Goal: Task Accomplishment & Management: Manage account settings

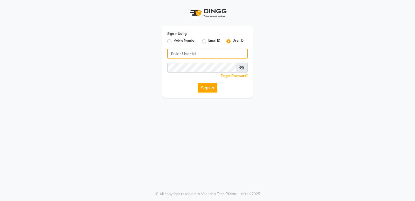
click at [192, 57] on input "Username" at bounding box center [207, 54] width 80 height 10
type input "fiesta"
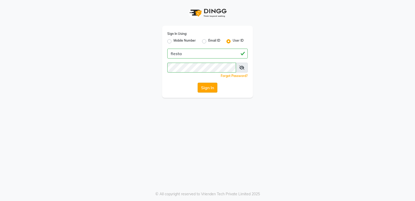
click at [211, 88] on button "Sign In" at bounding box center [208, 88] width 20 height 10
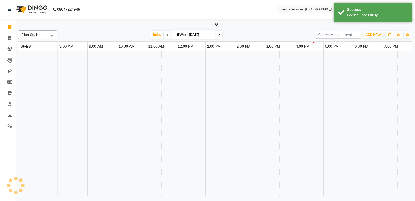
select select "en"
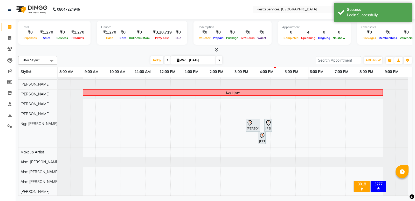
scroll to position [44, 0]
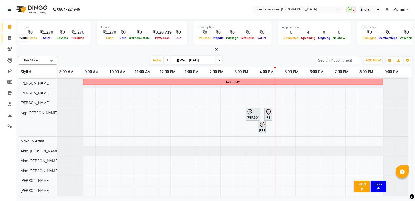
click at [8, 39] on icon at bounding box center [9, 38] width 3 height 4
select select "service"
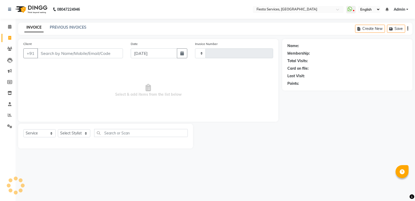
type input "1030"
select select "4929"
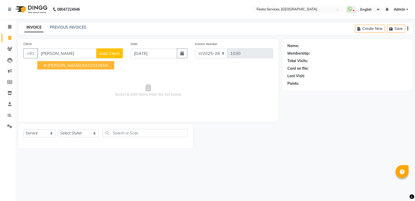
click at [75, 67] on span "B [PERSON_NAME]" at bounding box center [62, 65] width 37 height 5
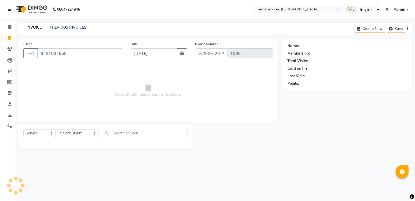
type input "8421032658"
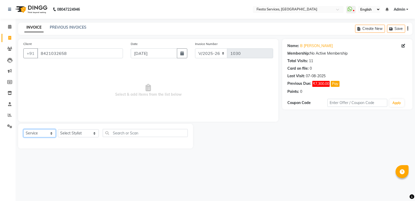
click at [35, 133] on select "Select Service Product Membership Package Voucher Prepaid Gift Card" at bounding box center [39, 133] width 32 height 8
select select "product"
click at [23, 129] on select "Select Service Product Membership Package Voucher Prepaid Gift Card" at bounding box center [39, 133] width 32 height 8
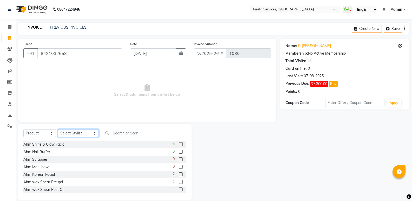
click at [65, 135] on select "Select Stylist [PERSON_NAME] Ahm. [PERSON_NAME] Ahm [PERSON_NAME] Ahm [PERSON_N…" at bounding box center [78, 133] width 41 height 8
select select "30487"
click at [58, 129] on select "Select Stylist [PERSON_NAME] Ahm. [PERSON_NAME] Ahm [PERSON_NAME] Ahm [PERSON_N…" at bounding box center [78, 133] width 41 height 8
click at [121, 131] on input "text" at bounding box center [145, 133] width 84 height 8
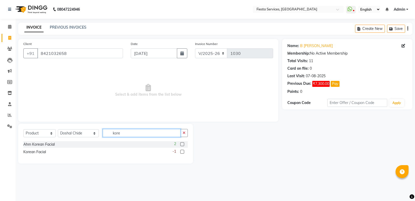
type input "kore"
click at [181, 153] on label at bounding box center [182, 152] width 4 height 4
click at [181, 153] on input "checkbox" at bounding box center [181, 151] width 3 height 3
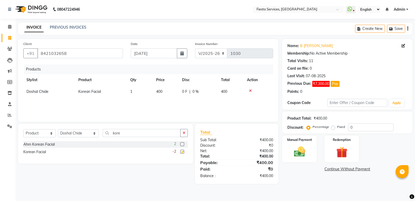
checkbox input "false"
click at [131, 90] on span "1" at bounding box center [131, 91] width 2 height 5
select select "30487"
click at [131, 90] on input "1" at bounding box center [140, 93] width 20 height 8
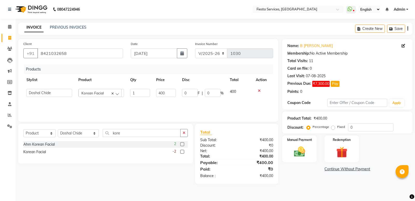
type input "2"
click at [303, 155] on img at bounding box center [300, 151] width 19 height 13
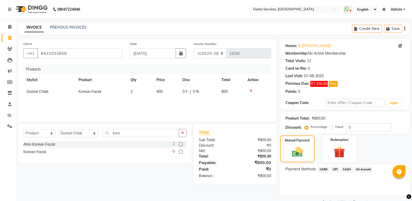
click at [347, 169] on span "CASH" at bounding box center [346, 169] width 11 height 6
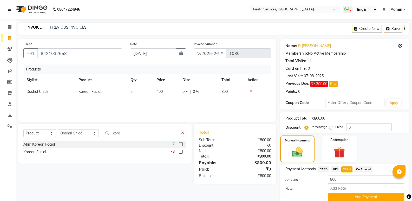
scroll to position [21, 0]
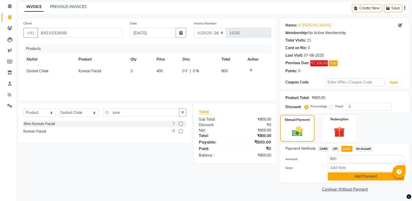
click at [356, 175] on button "Add Payment" at bounding box center [365, 176] width 76 height 8
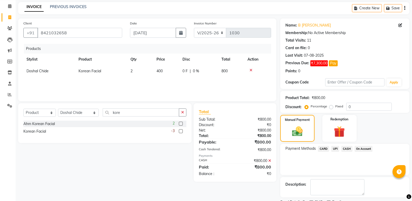
scroll to position [42, 0]
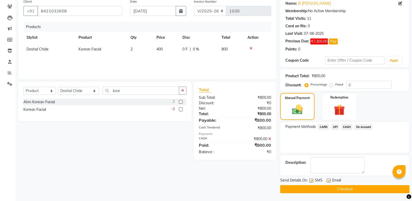
click at [337, 188] on button "Checkout" at bounding box center [344, 189] width 129 height 8
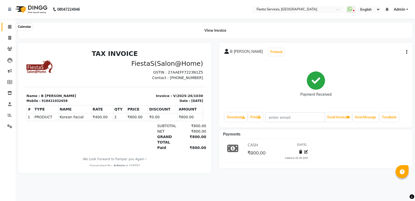
click at [8, 27] on span at bounding box center [9, 27] width 9 height 6
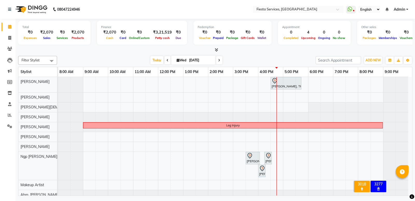
click at [220, 59] on span at bounding box center [219, 60] width 6 height 8
type input "[DATE]"
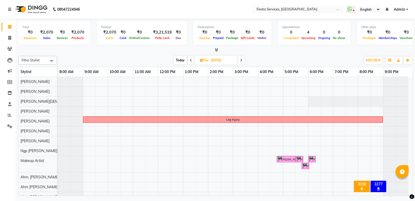
click at [124, 177] on div "Leg Injury [PERSON_NAME], 04:45 PM-05:30 PM, Hair Styling-Hair Style - Open,Mak…" at bounding box center [235, 149] width 354 height 144
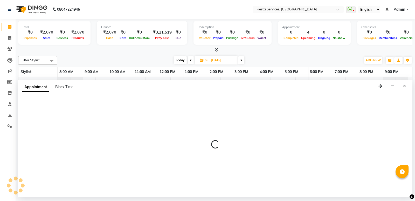
select select "80011"
select select "630"
select select "tentative"
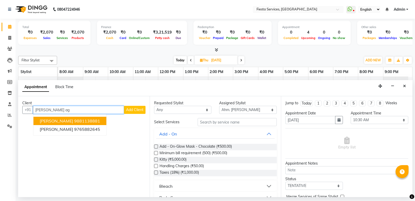
click at [77, 111] on input "[PERSON_NAME] ag" at bounding box center [78, 110] width 91 height 8
click at [75, 122] on span "98368" at bounding box center [81, 120] width 13 height 5
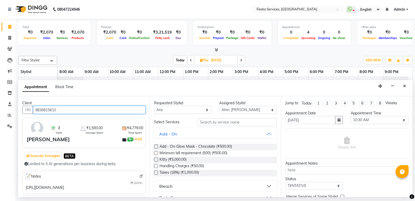
type input "9836815610"
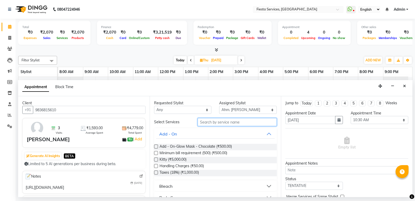
click at [233, 120] on input "text" at bounding box center [237, 122] width 79 height 8
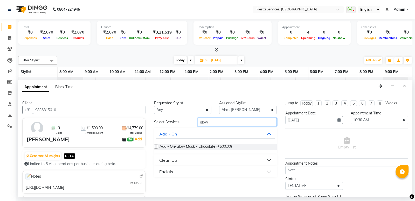
type input "glow"
click at [271, 163] on button "Clean Up" at bounding box center [215, 159] width 119 height 9
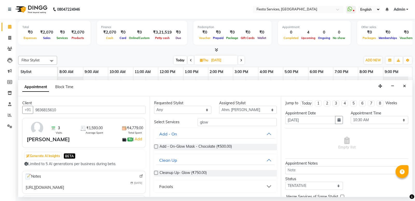
click at [155, 173] on label at bounding box center [156, 173] width 4 height 4
click at [155, 173] on input "checkbox" at bounding box center [155, 172] width 3 height 3
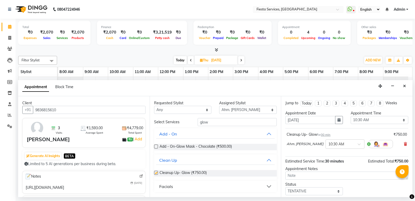
checkbox input "false"
click at [220, 122] on input "glow" at bounding box center [237, 122] width 79 height 8
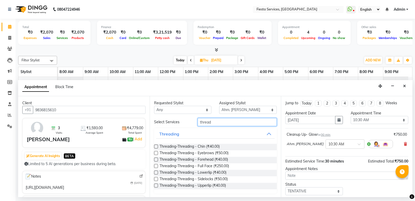
type input "thread"
click at [157, 153] on label at bounding box center [156, 153] width 4 height 4
click at [157, 153] on input "checkbox" at bounding box center [155, 153] width 3 height 3
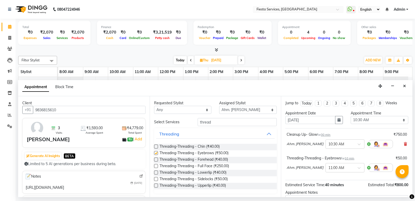
checkbox input "false"
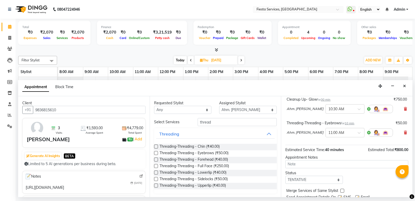
scroll to position [55, 0]
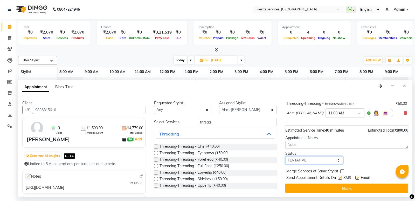
click at [310, 160] on select "Select TENTATIVE CONFIRM UPCOMING" at bounding box center [315, 160] width 58 height 8
select select "confirm booking"
click at [286, 156] on select "Select TENTATIVE CONFIRM UPCOMING" at bounding box center [315, 160] width 58 height 8
click at [332, 114] on input "text" at bounding box center [340, 112] width 23 height 5
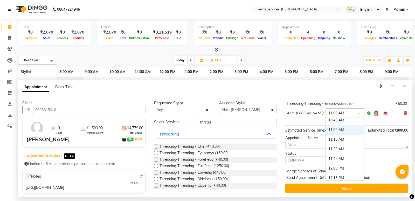
scroll to position [66, 0]
click at [340, 124] on div "10:45 AM" at bounding box center [345, 123] width 38 height 10
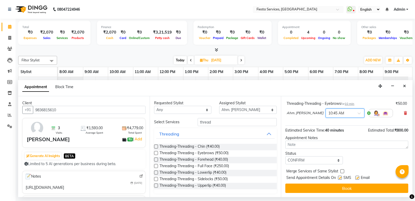
click at [358, 113] on span at bounding box center [361, 114] width 6 height 5
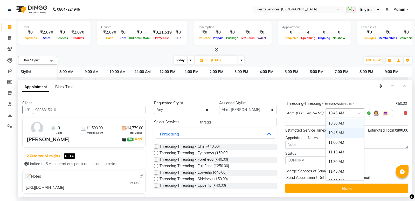
click at [343, 125] on div "10:30 AM" at bounding box center [345, 123] width 38 height 10
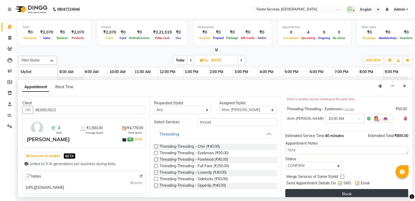
click at [327, 192] on button "Book" at bounding box center [347, 193] width 123 height 9
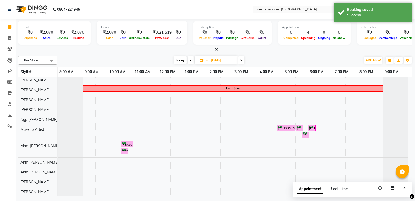
scroll to position [32, 0]
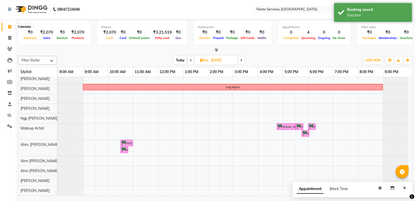
click at [8, 26] on icon at bounding box center [9, 27] width 3 height 4
click at [191, 59] on icon at bounding box center [191, 60] width 2 height 3
type input "[DATE]"
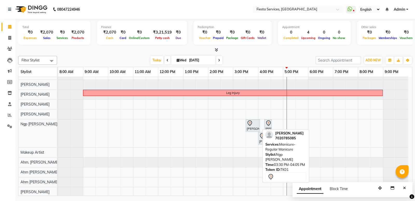
click at [253, 127] on div "[PERSON_NAME], TK01, 03:30 PM-04:05 PM, Manicure-Regular Manicure" at bounding box center [252, 125] width 13 height 11
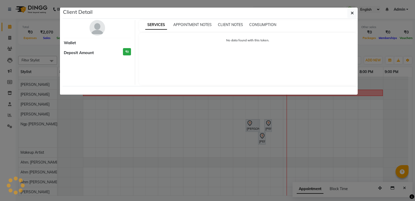
select select "7"
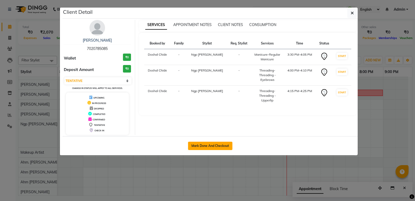
click at [210, 144] on button "Mark Done And Checkout" at bounding box center [210, 146] width 44 height 8
select select "4929"
select select "service"
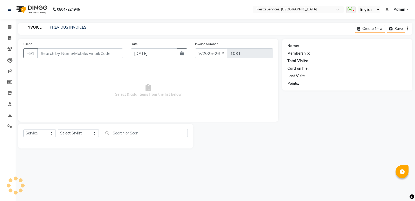
type input "7020785085"
select select "88382"
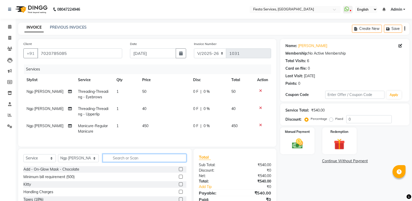
click at [112, 160] on input "text" at bounding box center [145, 158] width 84 height 8
type input "thread"
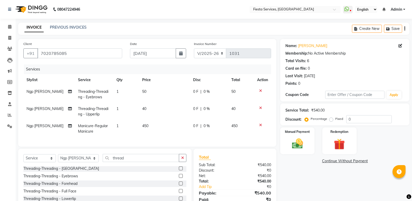
click at [179, 185] on label at bounding box center [181, 183] width 4 height 4
click at [179, 185] on input "checkbox" at bounding box center [180, 183] width 3 height 3
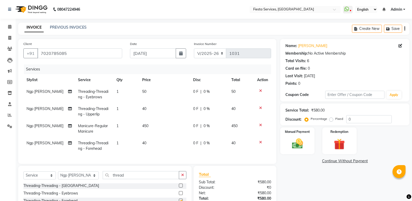
checkbox input "false"
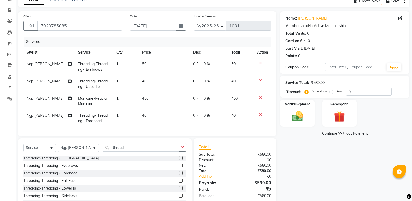
scroll to position [53, 0]
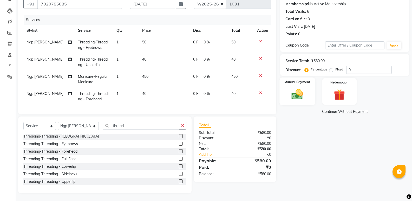
click at [297, 90] on img at bounding box center [297, 94] width 18 height 13
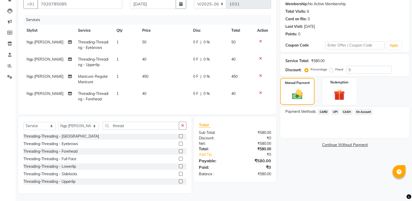
click at [345, 109] on span "CASH" at bounding box center [346, 112] width 11 height 6
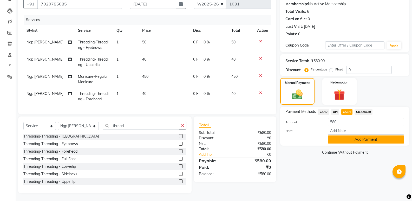
click at [348, 138] on button "Add Payment" at bounding box center [365, 139] width 76 height 8
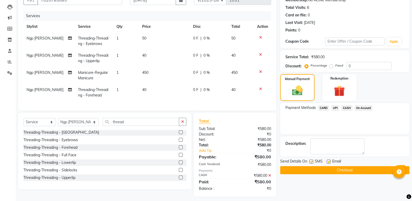
click at [330, 168] on button "Checkout" at bounding box center [344, 170] width 129 height 8
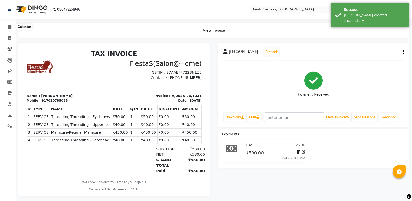
click at [12, 27] on span at bounding box center [9, 27] width 9 height 6
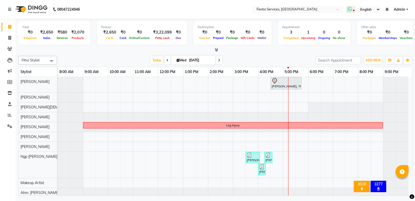
click at [353, 11] on span at bounding box center [351, 9] width 9 height 7
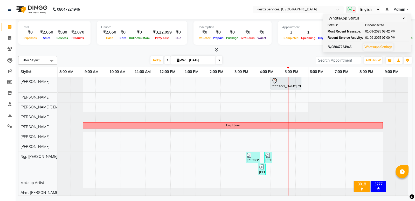
click at [378, 46] on link "Whatsapp Settings" at bounding box center [379, 47] width 28 height 4
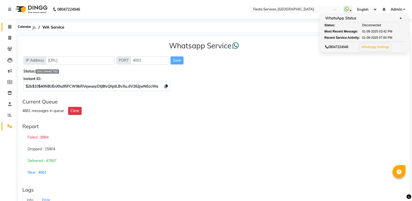
click at [8, 28] on icon at bounding box center [9, 27] width 3 height 4
